Goal: Task Accomplishment & Management: Complete application form

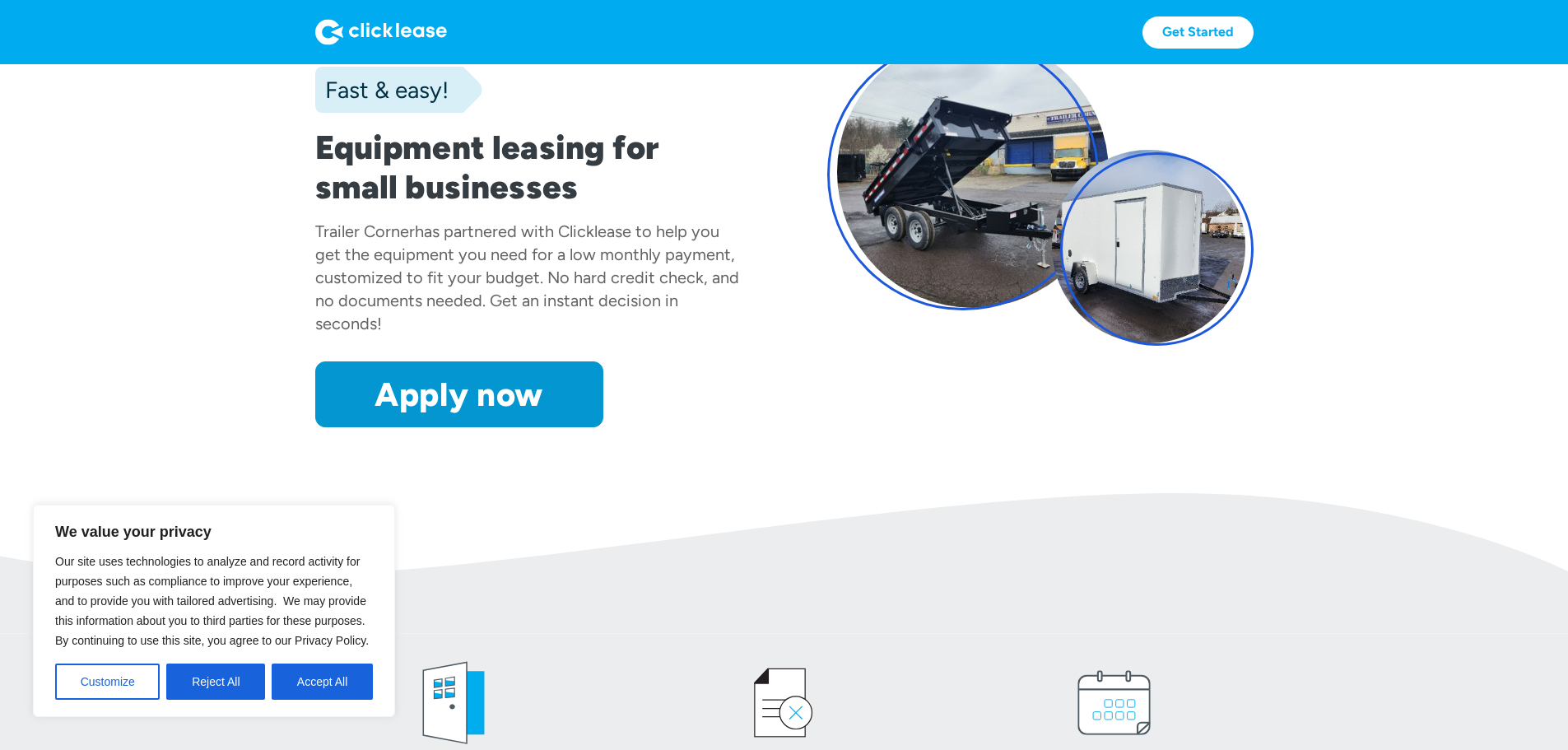
scroll to position [165, 0]
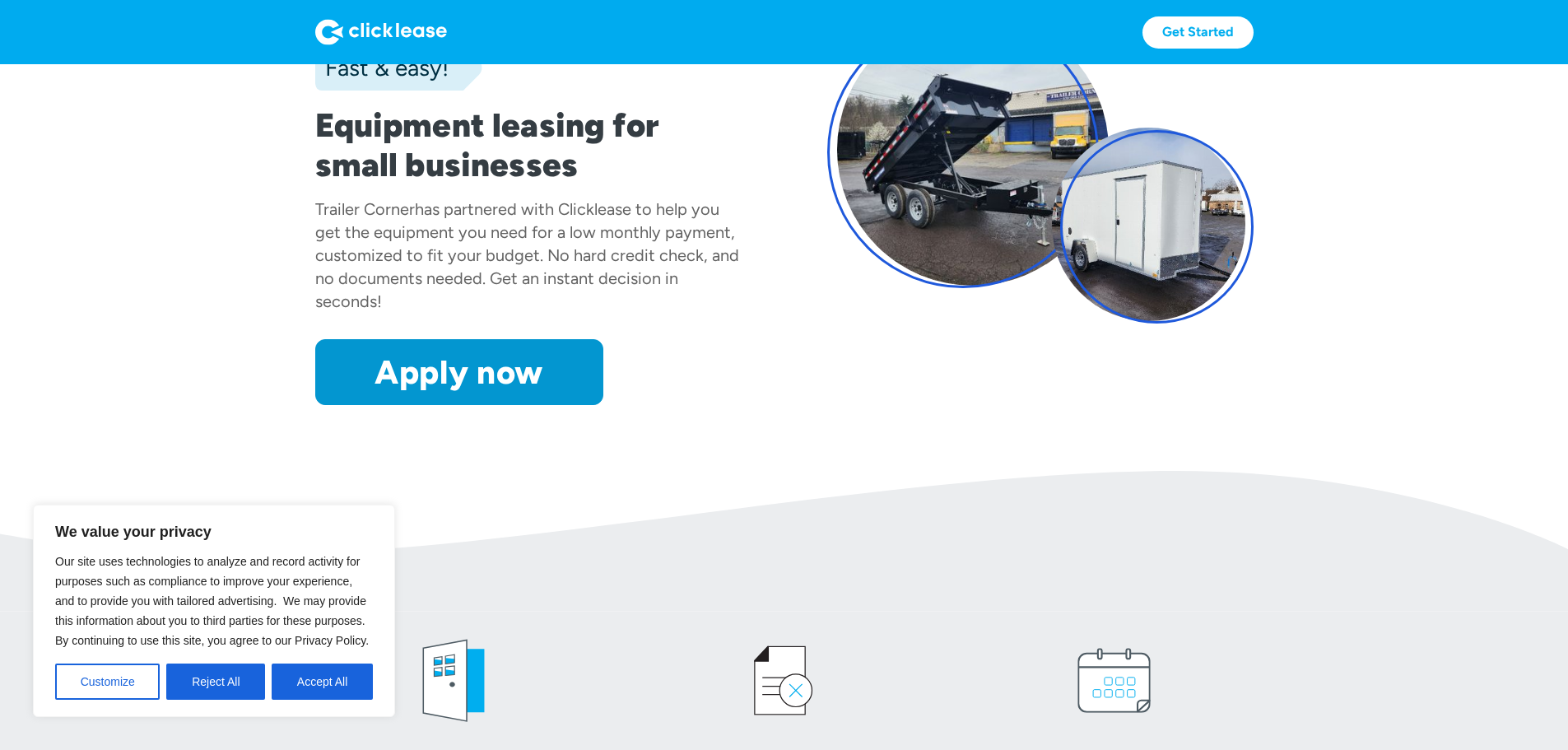
click at [327, 676] on button "Accept All" at bounding box center [322, 682] width 101 height 36
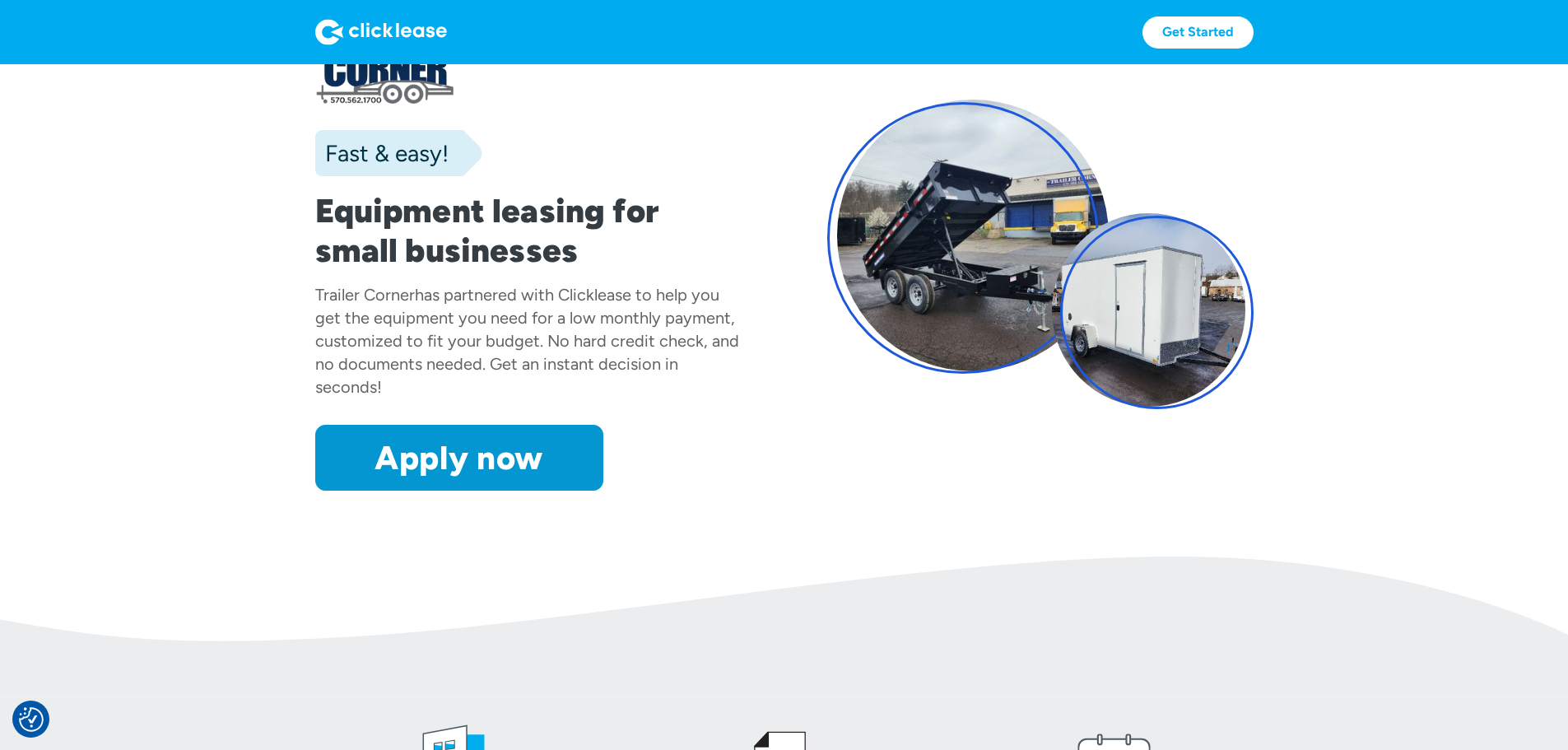
scroll to position [0, 0]
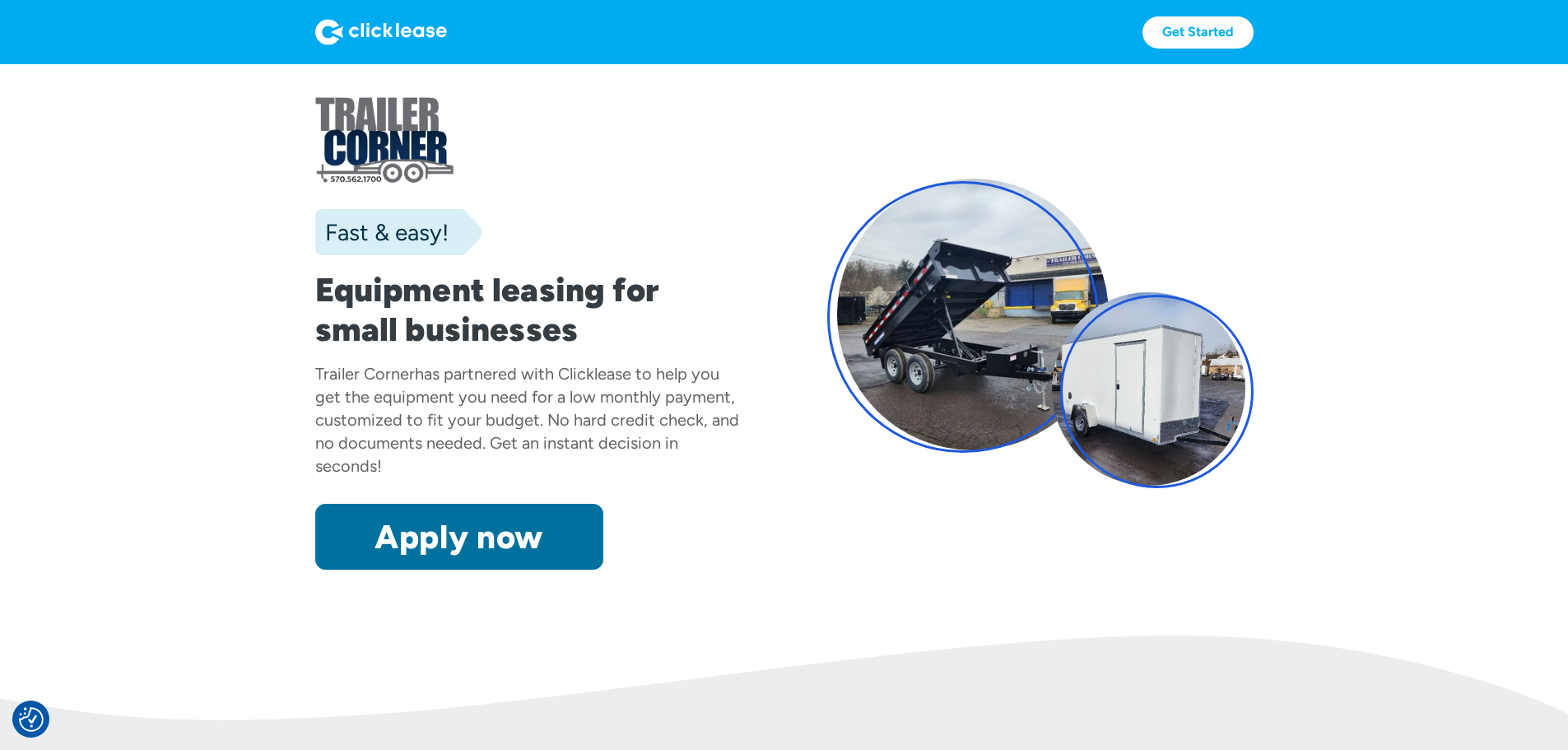
click at [369, 569] on link "Apply now" at bounding box center [459, 537] width 288 height 66
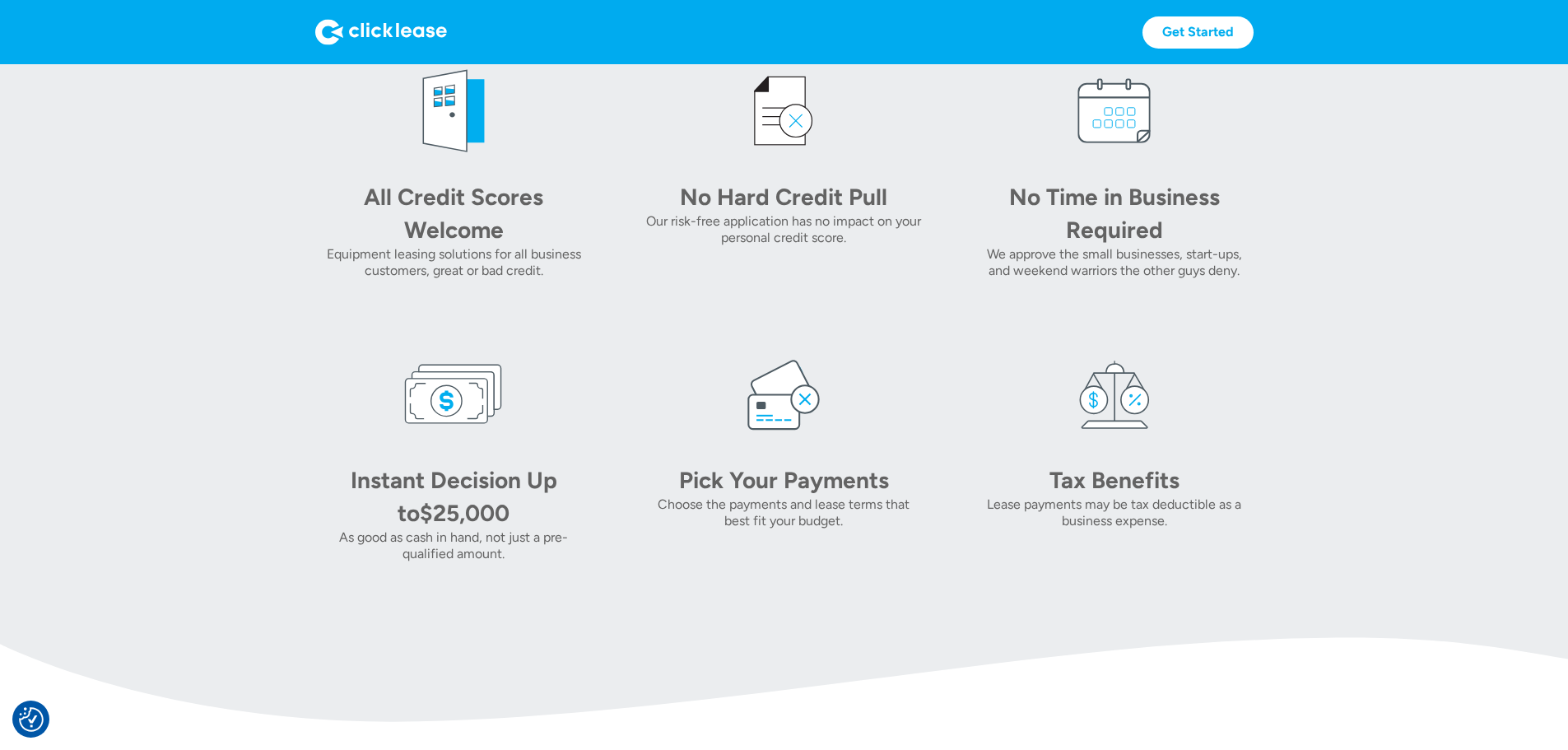
scroll to position [741, 0]
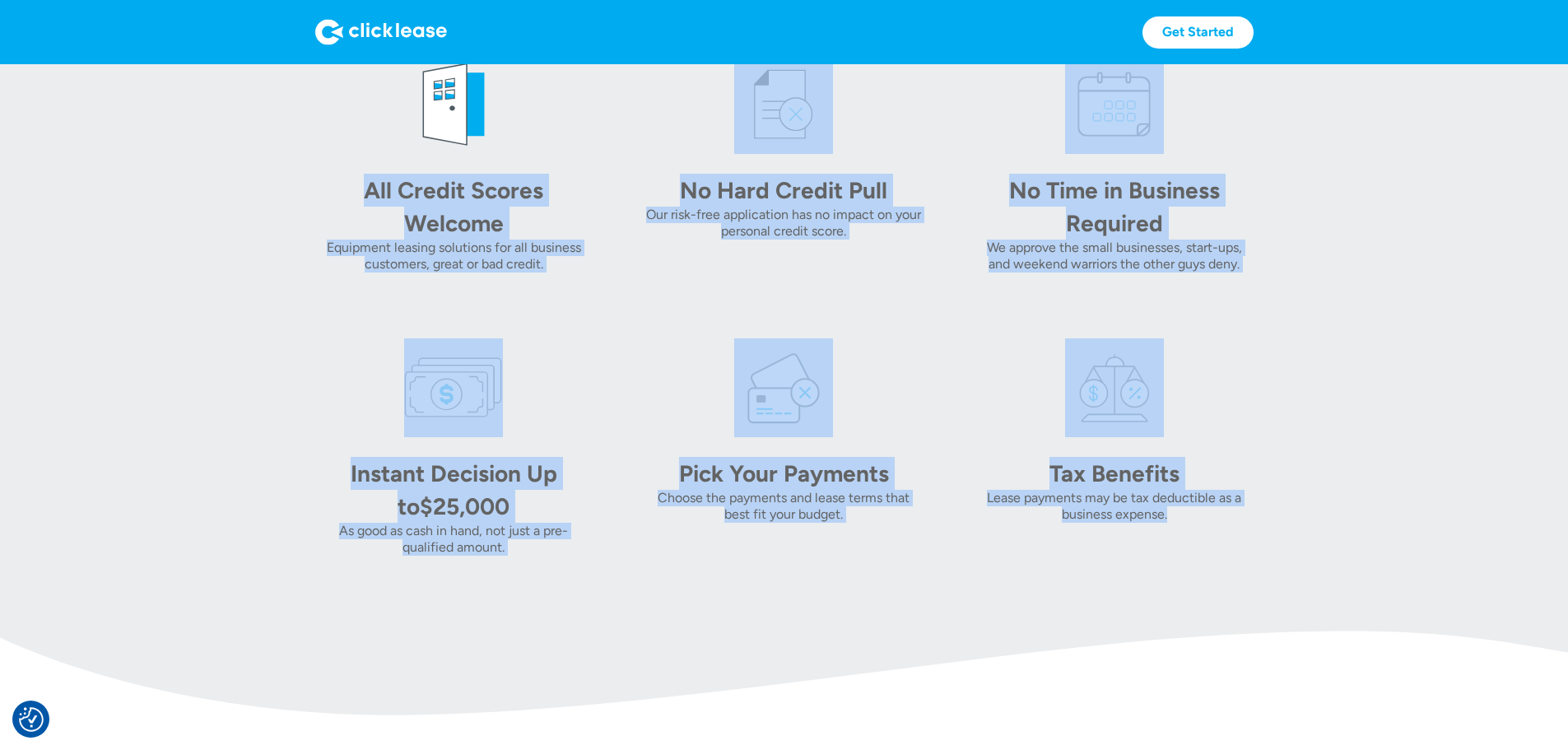
drag, startPoint x: 253, startPoint y: 263, endPoint x: 1356, endPoint y: 613, distance: 1157.2
click at [1254, 556] on div "All Credit Scores Welcome Equipment leasing solutions for all business customer…" at bounding box center [784, 305] width 938 height 500
drag, startPoint x: 1243, startPoint y: 593, endPoint x: 309, endPoint y: 217, distance: 1006.8
click at [319, 218] on div "All Credit Scores Welcome Equipment leasing solutions for all business customer…" at bounding box center [784, 305] width 938 height 500
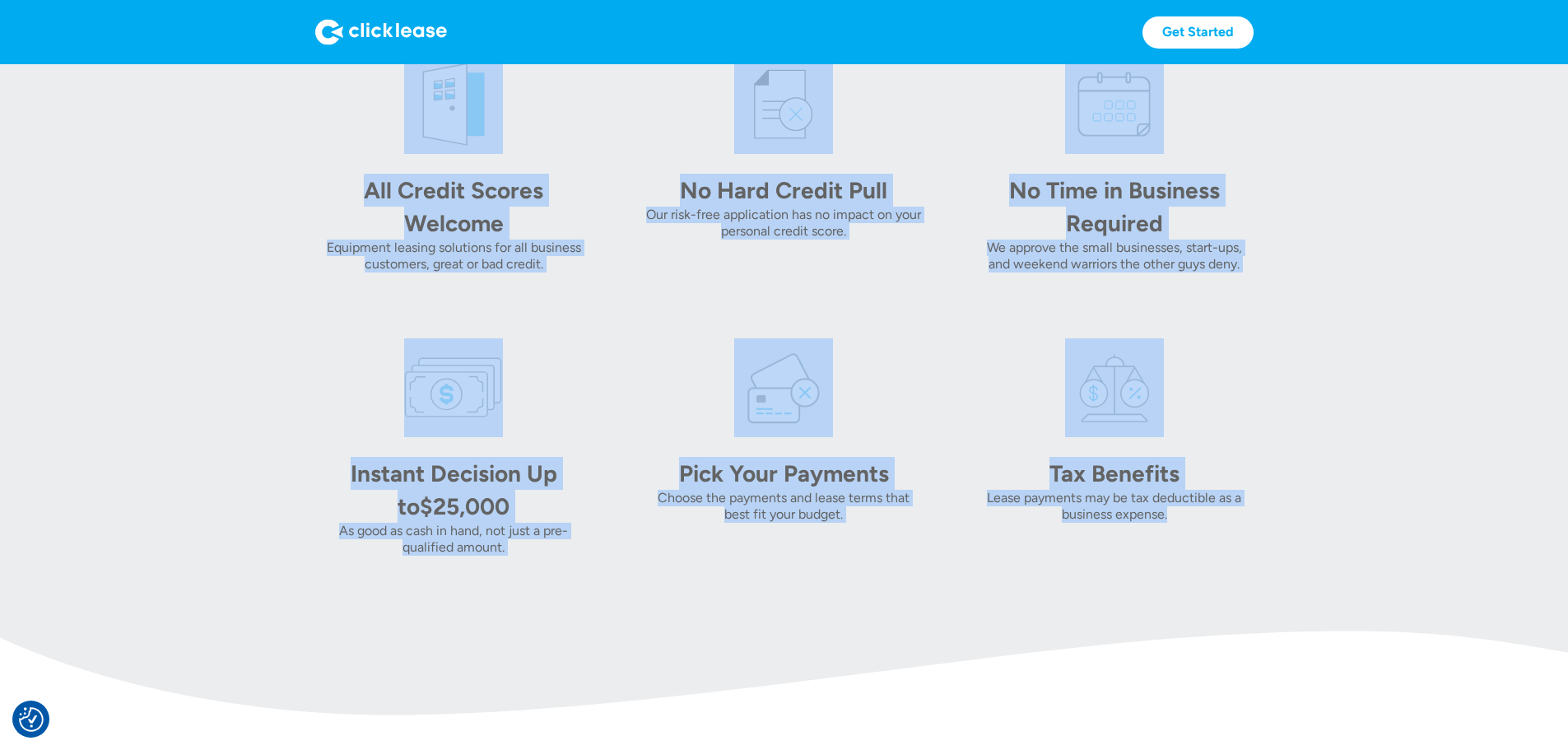
click at [404, 154] on img at bounding box center [453, 104] width 98 height 98
click at [339, 239] on div "All Credit Scores Welcome" at bounding box center [454, 207] width 231 height 66
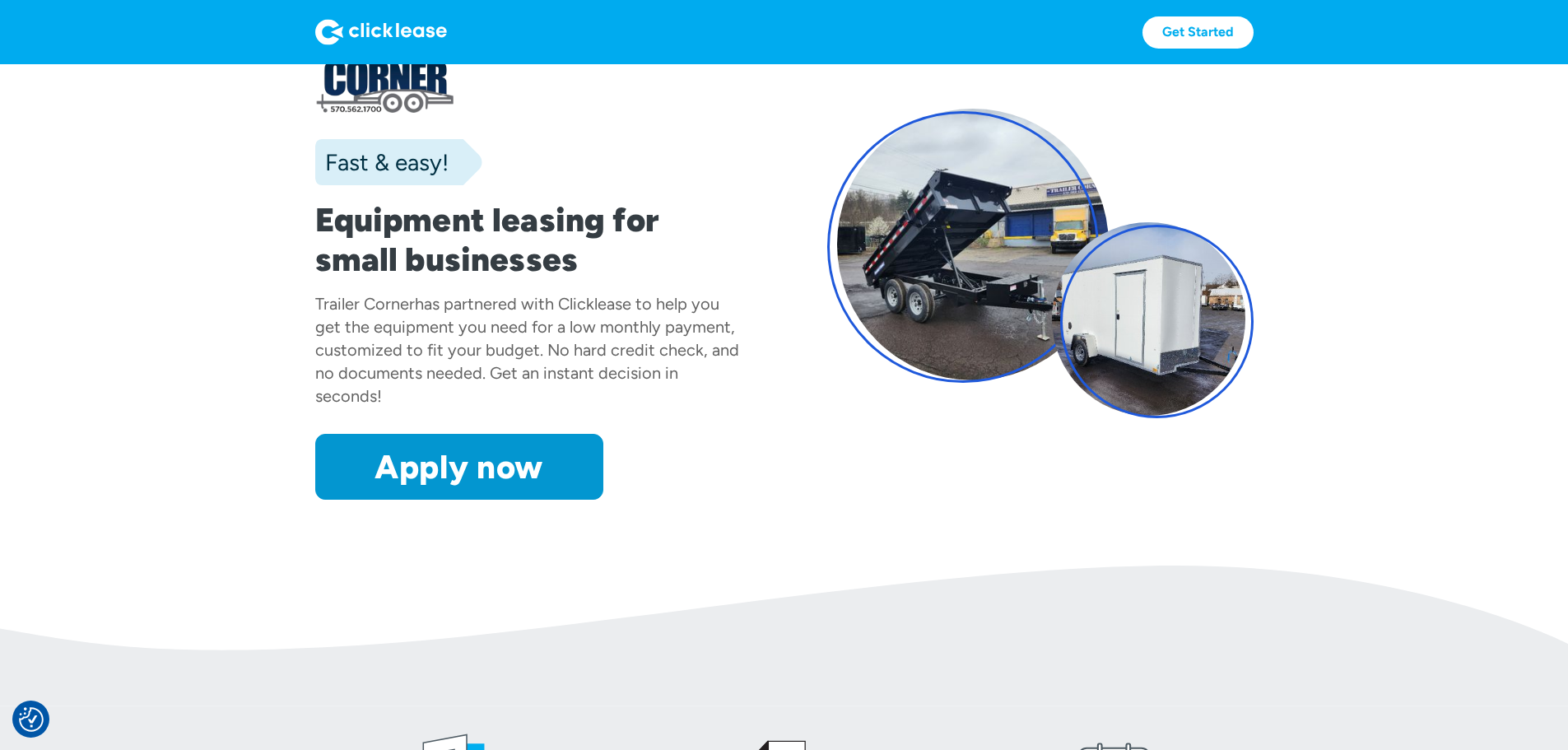
scroll to position [0, 0]
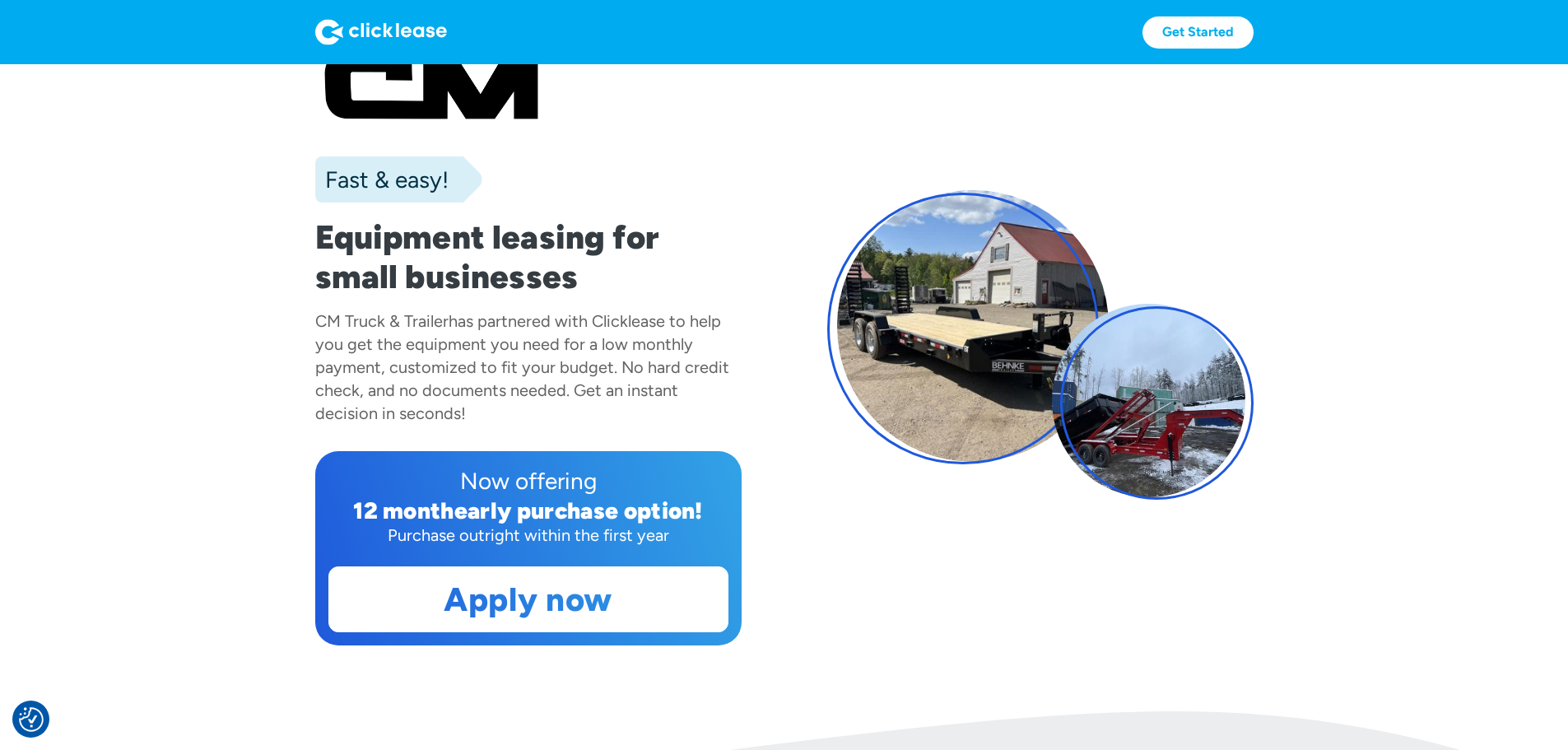
scroll to position [82, 0]
